Goal: Information Seeking & Learning: Find contact information

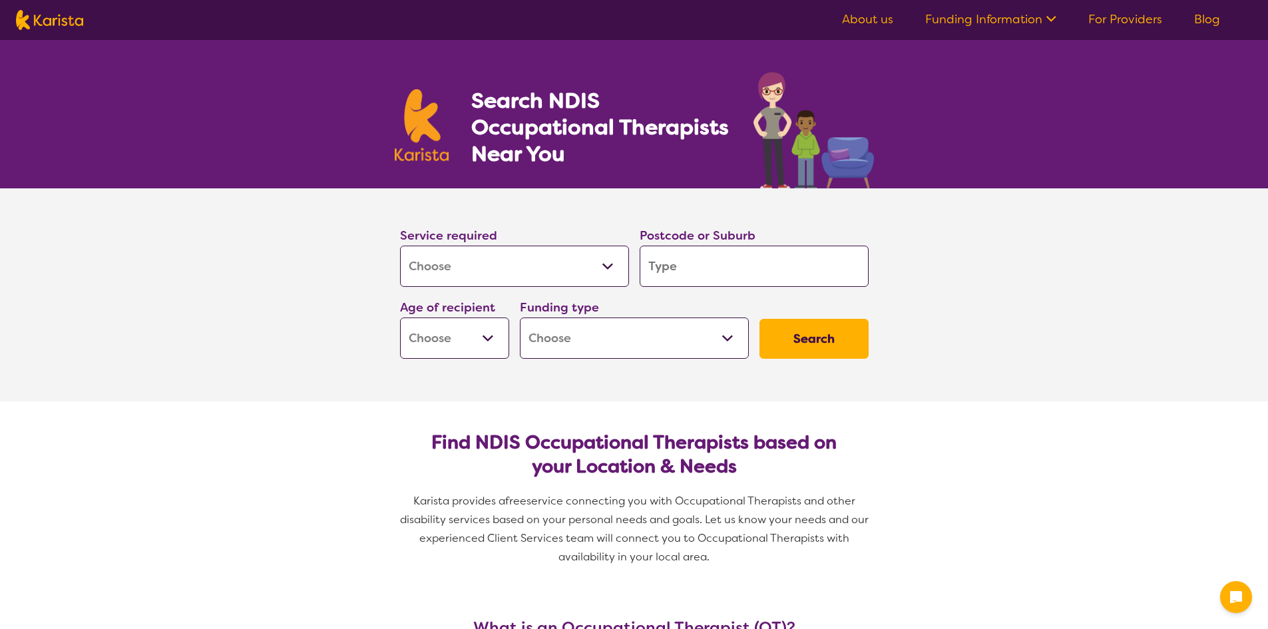
select select "[MEDICAL_DATA]"
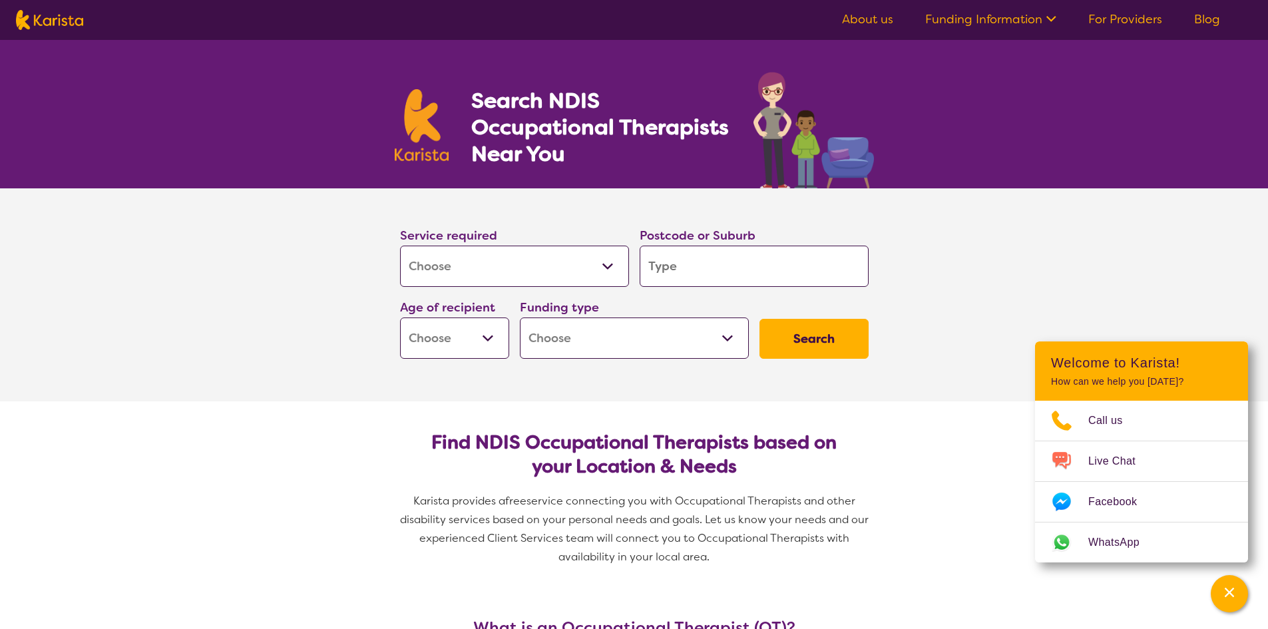
click at [689, 274] on input "search" at bounding box center [754, 266] width 229 height 41
type input "2"
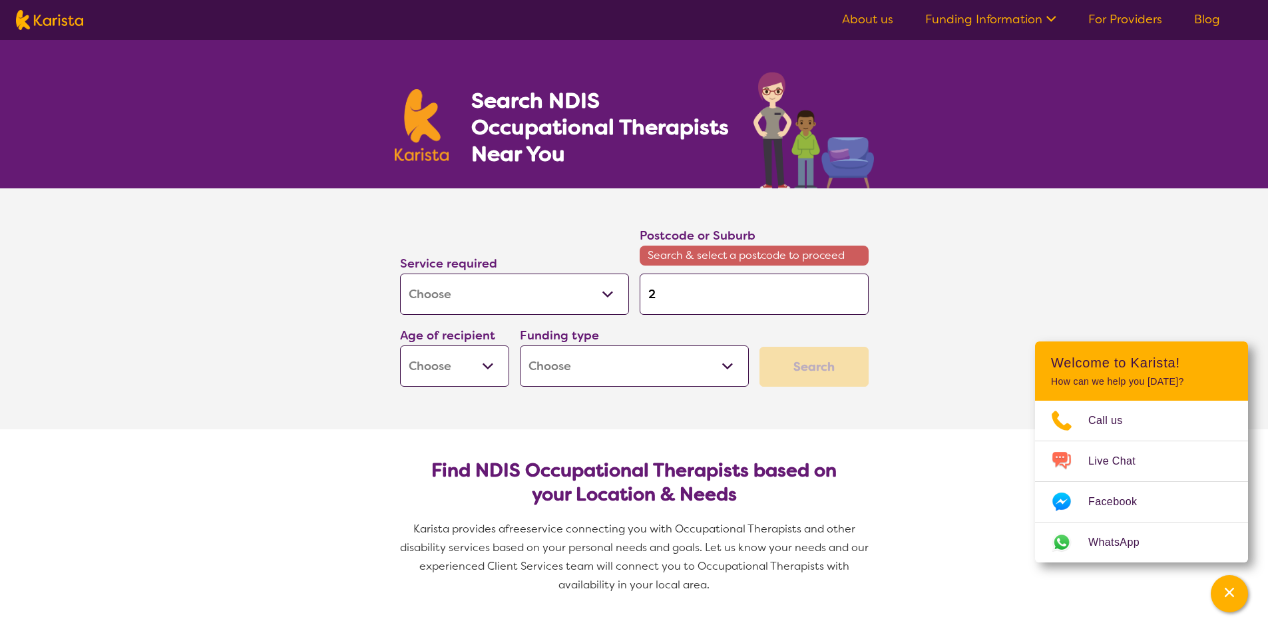
type input "25"
type input "257"
type input "2577"
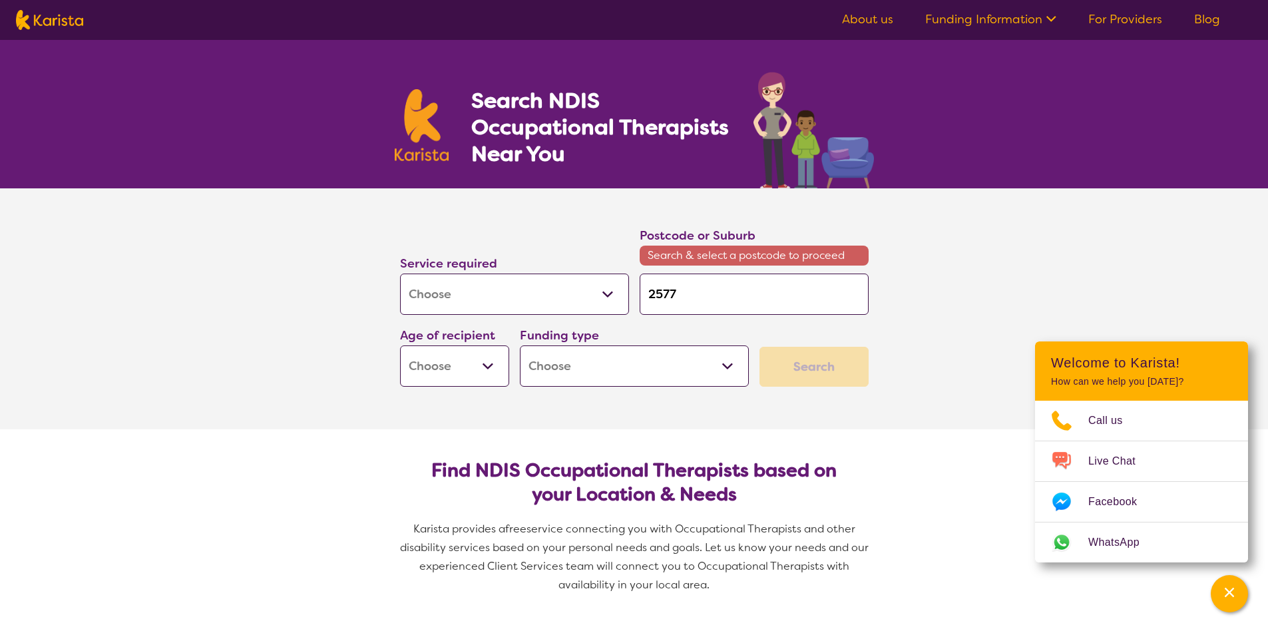
type input "2577"
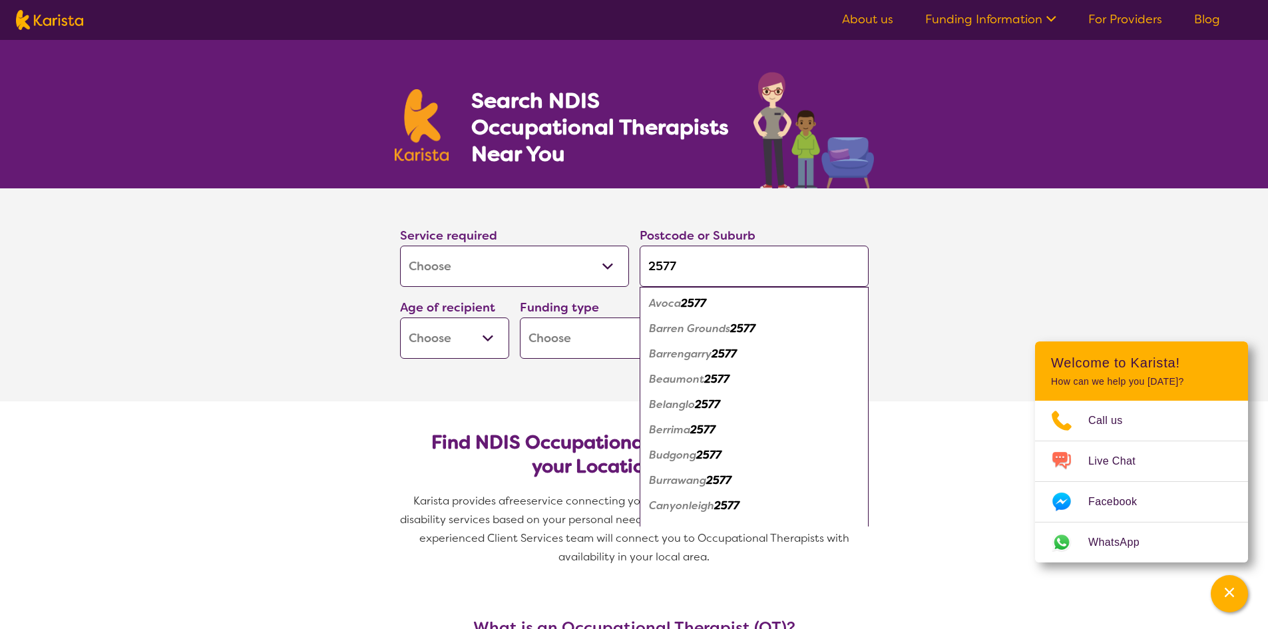
type input "2577"
click at [492, 342] on select "Early Childhood - 0 to 9 Child - 10 to 11 Adolescent - 12 to 17 Adult - 18 to 6…" at bounding box center [454, 337] width 109 height 41
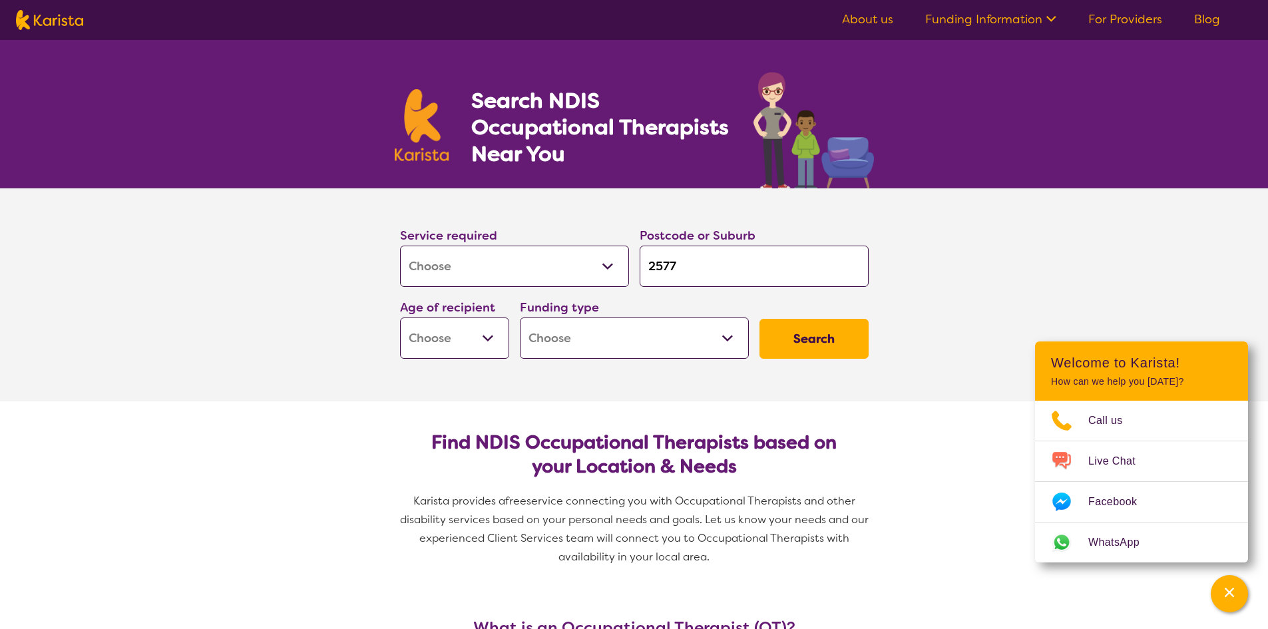
select select "AD"
click at [400, 317] on select "Early Childhood - 0 to 9 Child - 10 to 11 Adolescent - 12 to 17 Adult - 18 to 6…" at bounding box center [454, 337] width 109 height 41
select select "AD"
click at [648, 341] on select "Home Care Package (HCP) National Disability Insurance Scheme (NDIS) I don't know" at bounding box center [634, 337] width 229 height 41
select select "NDIS"
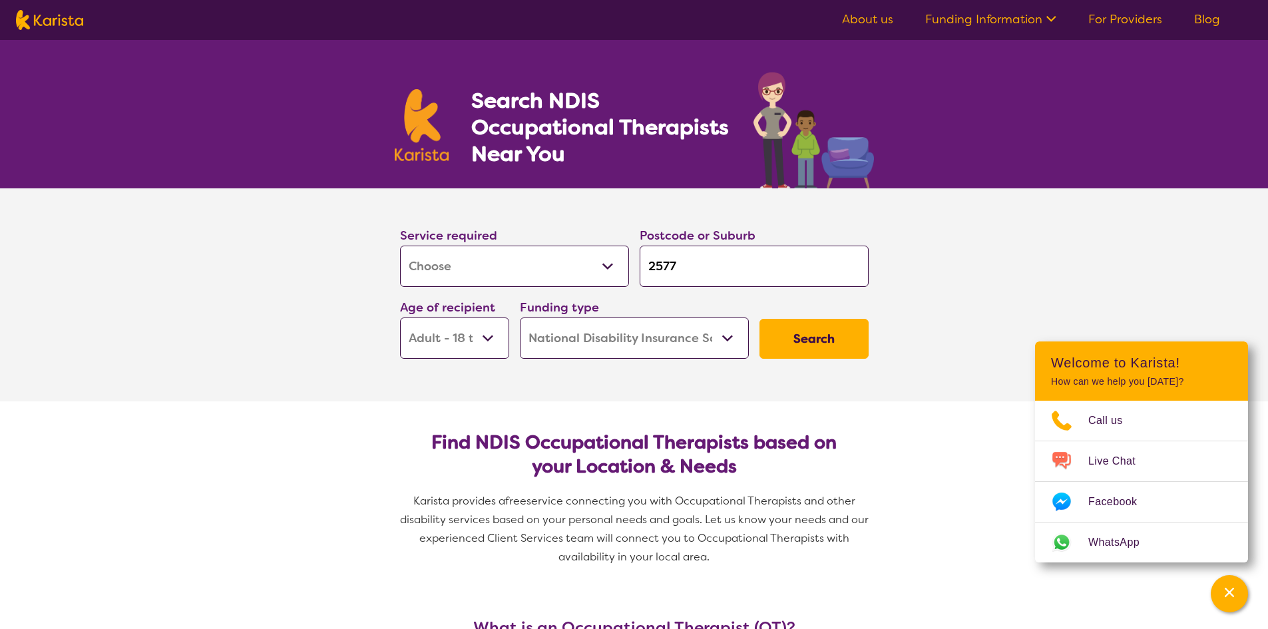
click at [520, 317] on select "Home Care Package (HCP) National Disability Insurance Scheme (NDIS) I don't know" at bounding box center [634, 337] width 229 height 41
select select "NDIS"
click at [794, 342] on button "Search" at bounding box center [813, 339] width 109 height 40
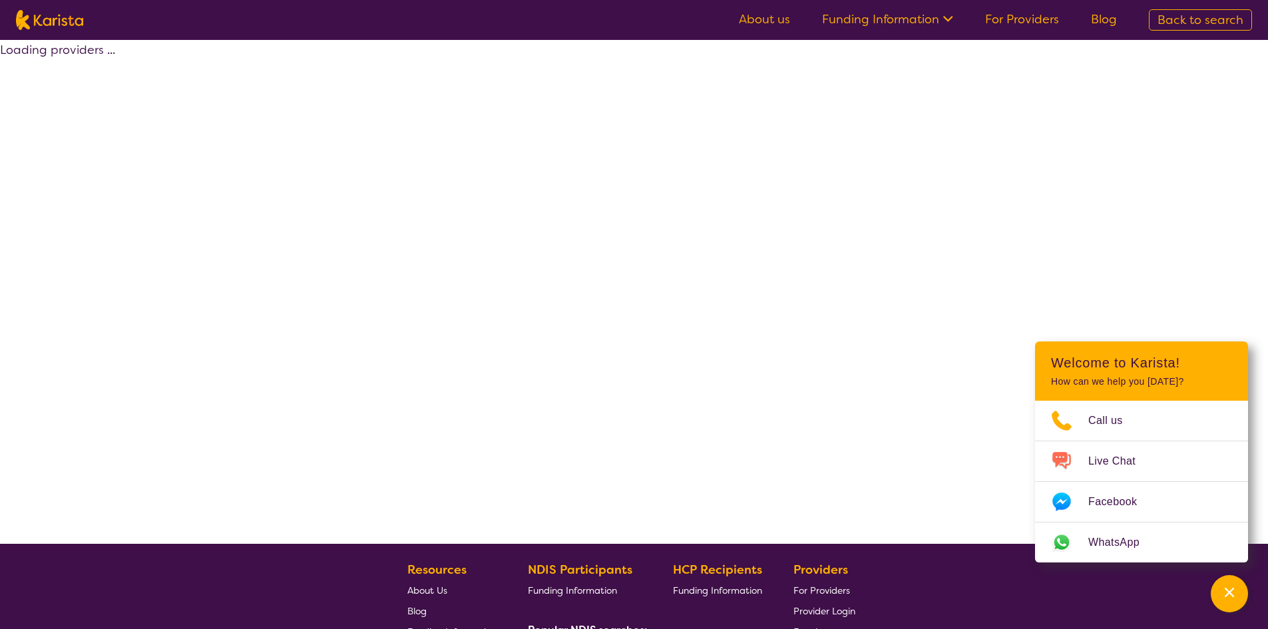
select select "by_score"
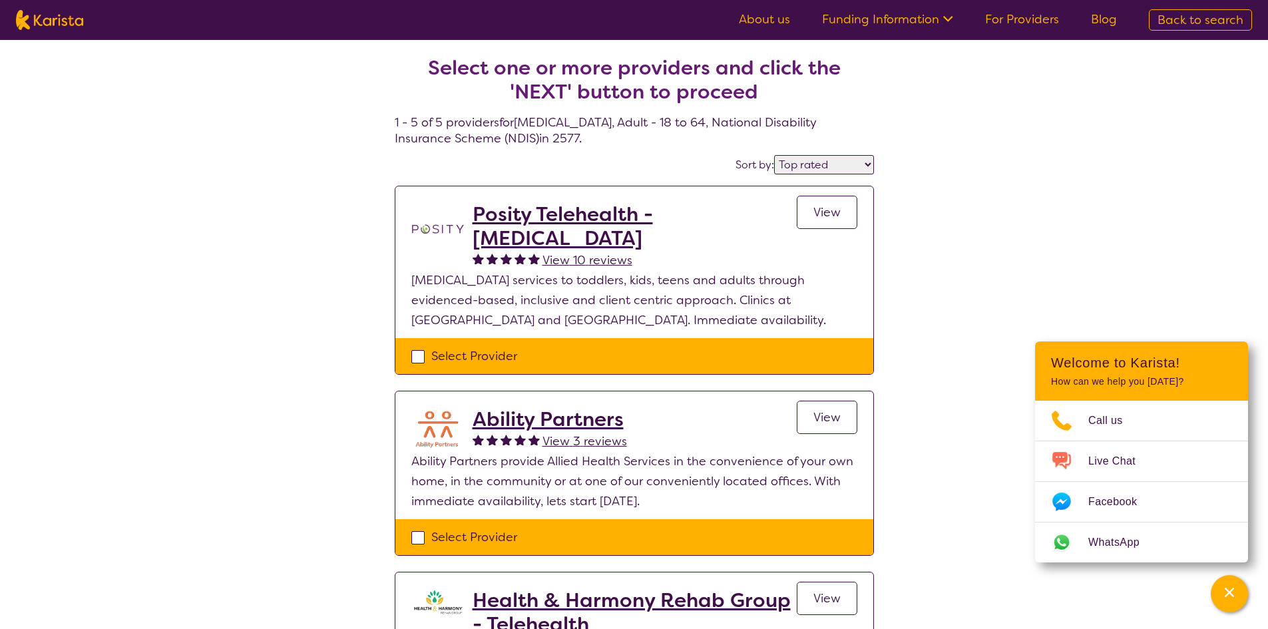
click at [546, 424] on h2 "Ability Partners" at bounding box center [550, 419] width 154 height 24
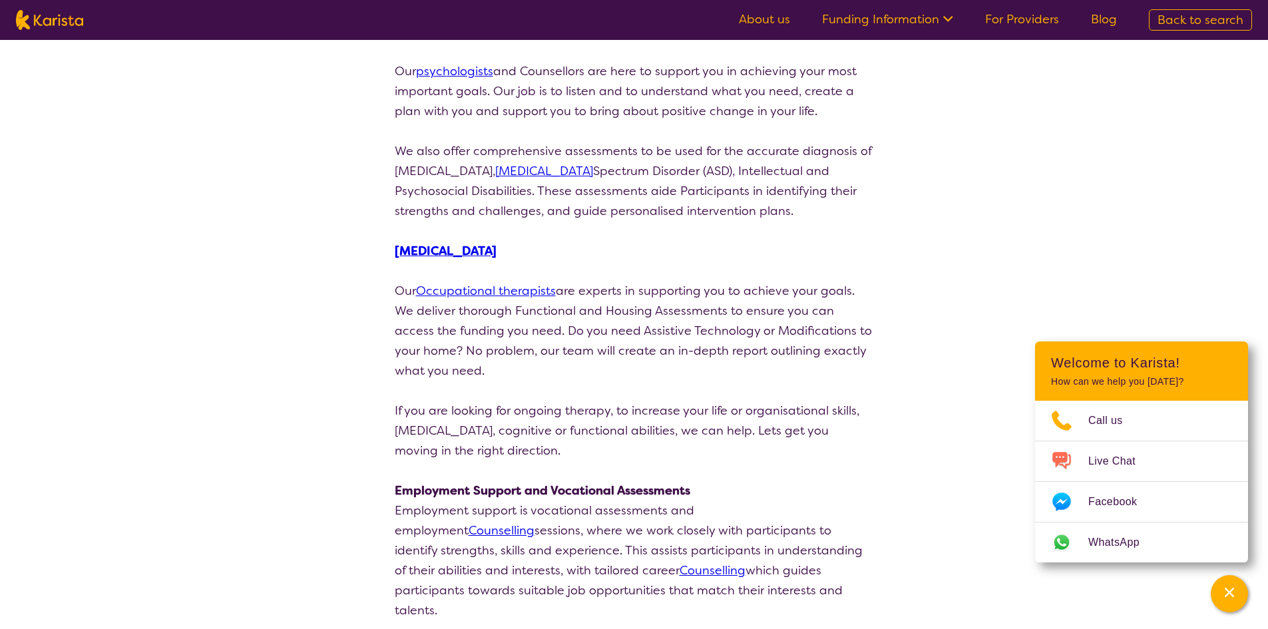
scroll to position [532, 0]
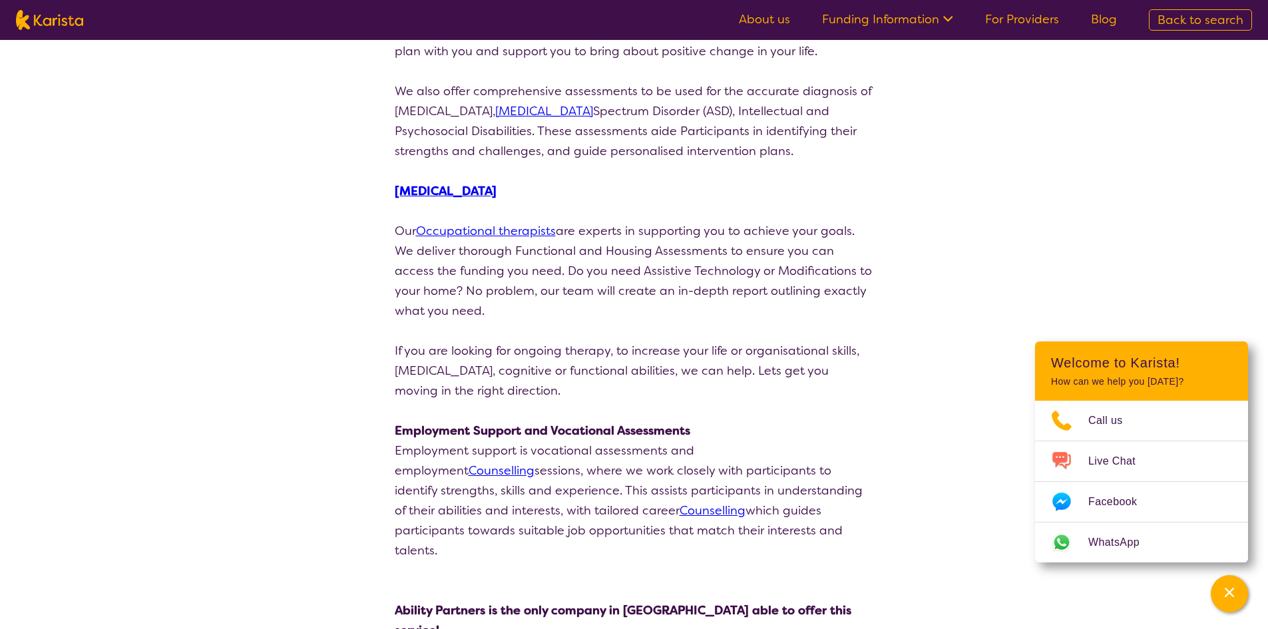
click at [492, 226] on link "Occupational therapists" at bounding box center [486, 231] width 140 height 16
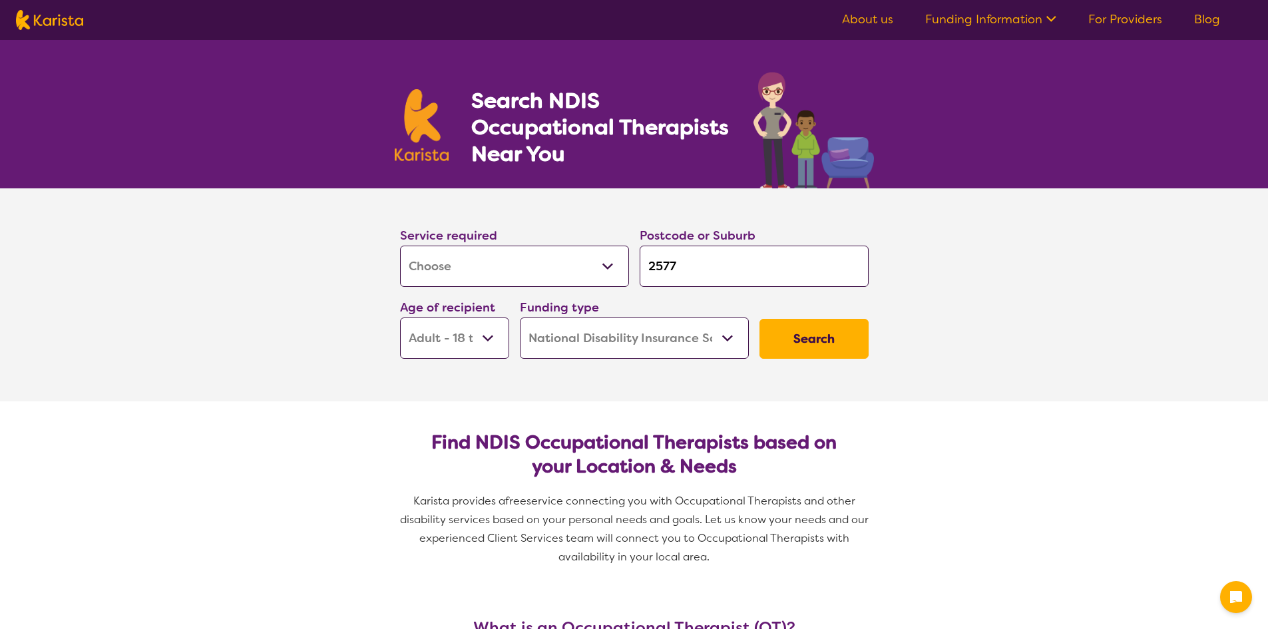
select select "[MEDICAL_DATA]"
select select "AD"
select select "NDIS"
select select "[MEDICAL_DATA]"
select select "AD"
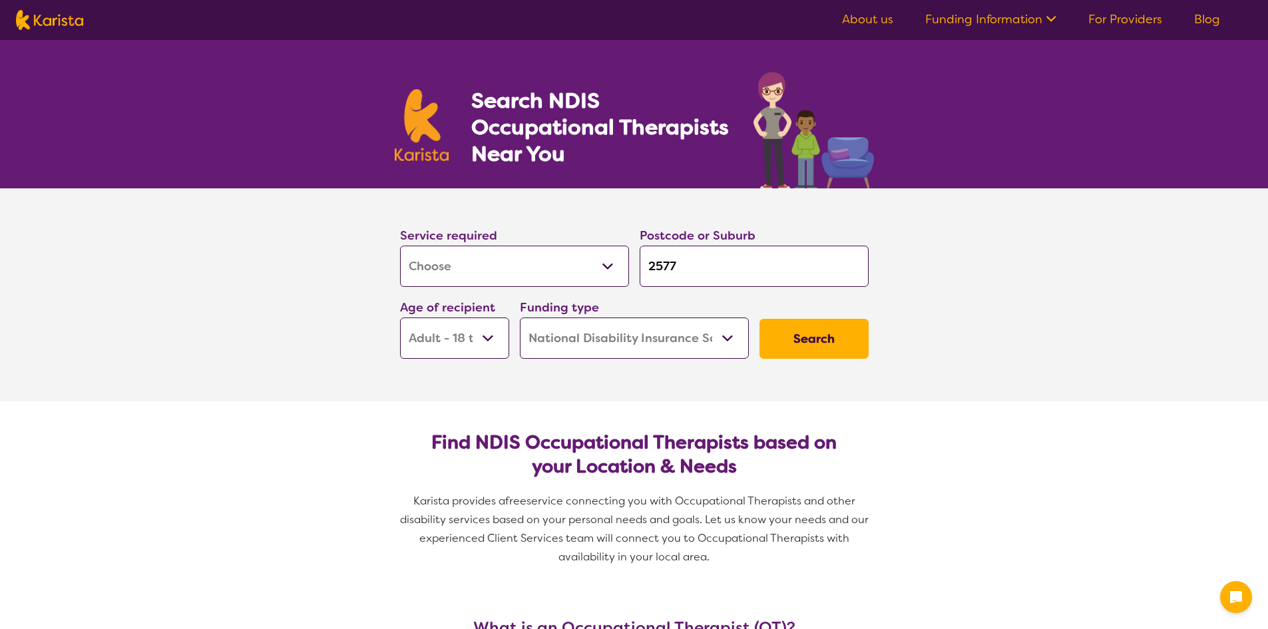
select select "NDIS"
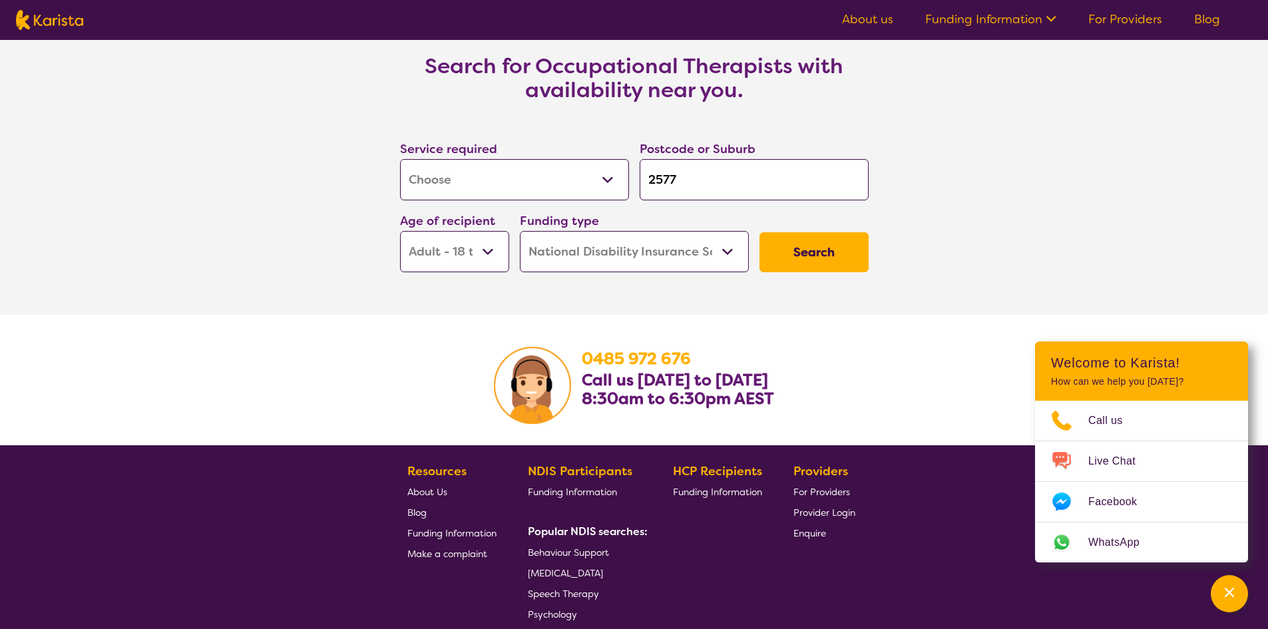
scroll to position [2063, 0]
